Goal: Find specific page/section: Find specific page/section

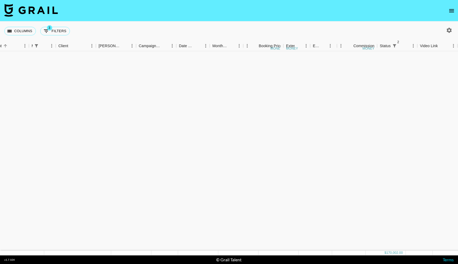
scroll to position [539, 122]
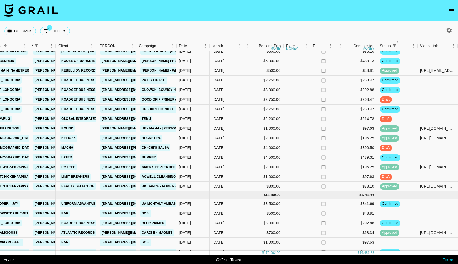
click at [453, 12] on icon "open drawer" at bounding box center [451, 10] width 5 height 3
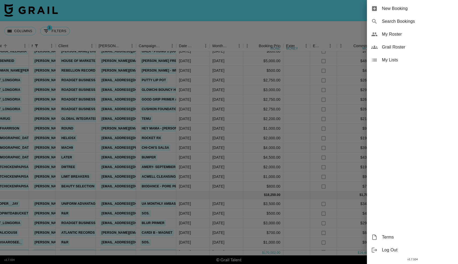
click at [378, 32] on div "My Roster" at bounding box center [412, 34] width 91 height 13
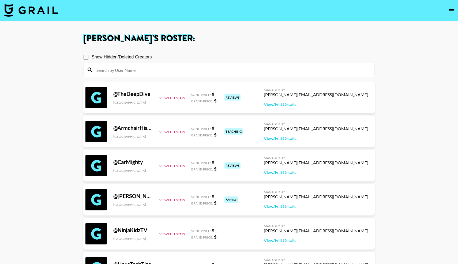
click at [113, 70] on input at bounding box center [232, 70] width 278 height 9
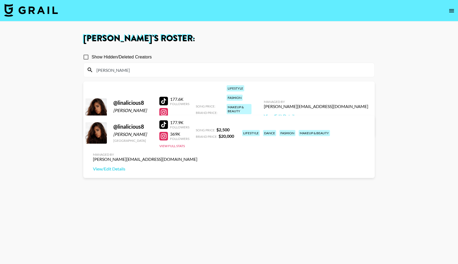
type input "[PERSON_NAME]"
click at [164, 139] on div at bounding box center [163, 136] width 9 height 9
click at [34, 13] on img at bounding box center [31, 10] width 54 height 13
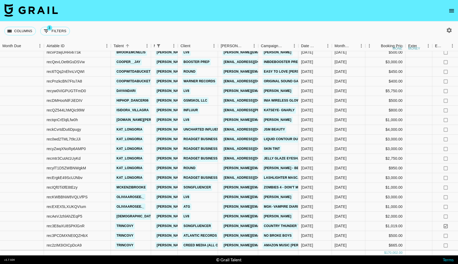
scroll to position [40, 0]
drag, startPoint x: 87, startPoint y: 159, endPoint x: 40, endPoint y: 160, distance: 46.9
click at [40, 160] on div "recmtr3CutAt1UyKd [PERSON_NAME] [PERSON_NAME][EMAIL_ADDRESS][DOMAIN_NAME] Roadg…" at bounding box center [441, 159] width 883 height 10
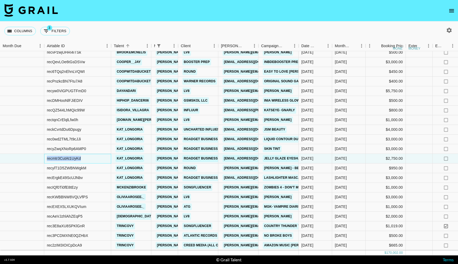
copy div "recmtr3CutAt1UyKd"
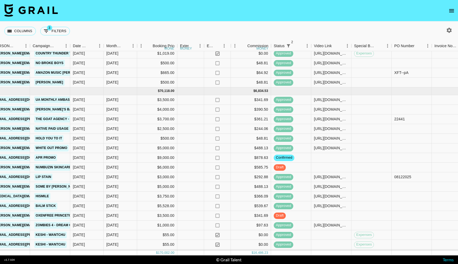
scroll to position [205, 228]
